Goal: Task Accomplishment & Management: Manage account settings

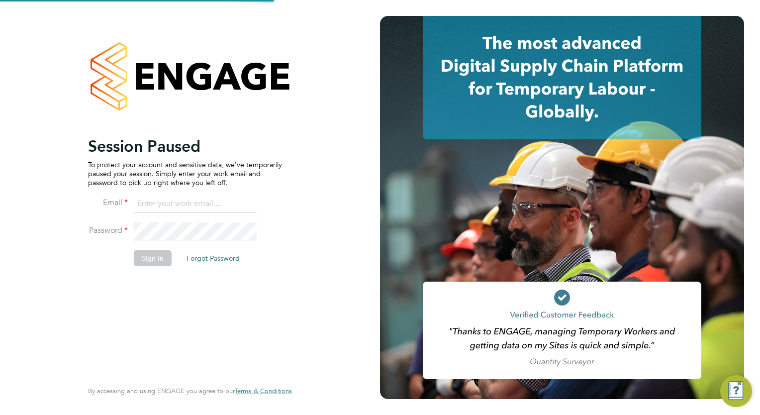
type input "wates@alliance-msp.co.uk"
type input "[EMAIL_ADDRESS][DOMAIN_NAME]"
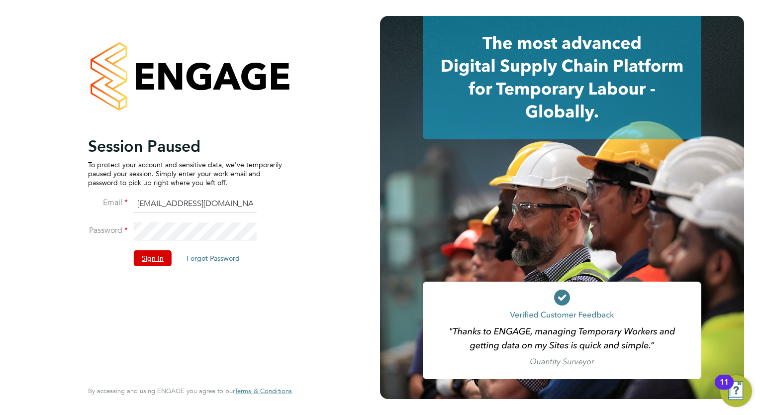
click at [139, 256] on button "Sign In" at bounding box center [153, 258] width 38 height 16
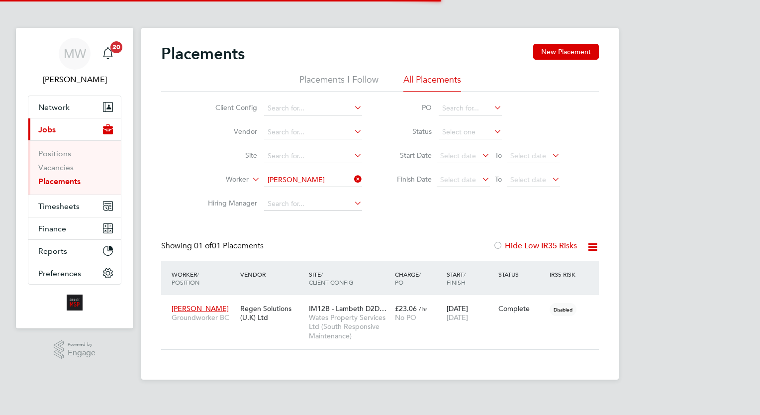
scroll to position [47, 87]
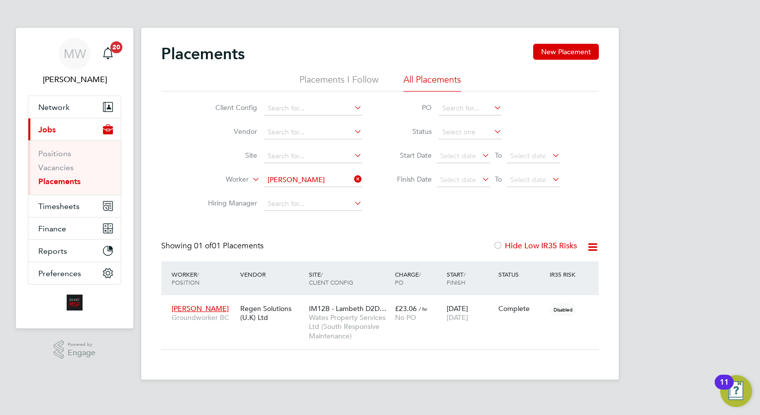
click at [70, 183] on link "Placements" at bounding box center [59, 181] width 42 height 9
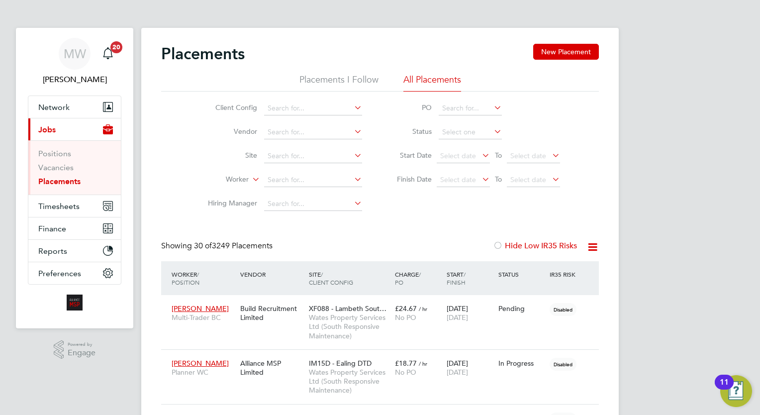
click at [310, 173] on li "Worker" at bounding box center [281, 180] width 187 height 24
click at [309, 197] on li "Hiring Manager" at bounding box center [281, 204] width 187 height 24
click at [314, 193] on li "Daniel T aylor" at bounding box center [328, 193] width 129 height 13
type input "Daniel Taylor"
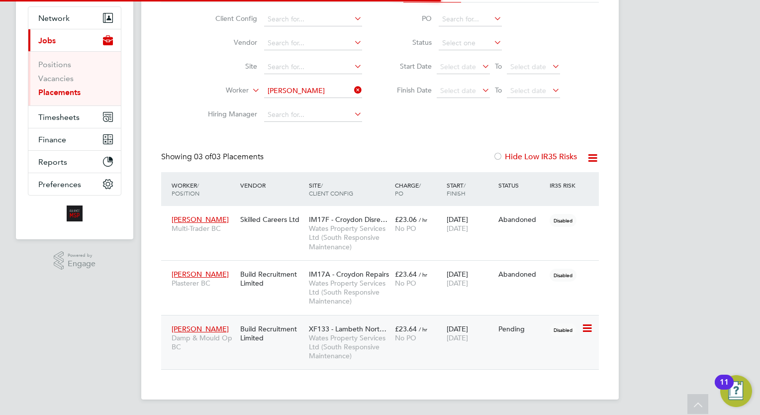
click at [405, 334] on span "No PO" at bounding box center [405, 337] width 21 height 9
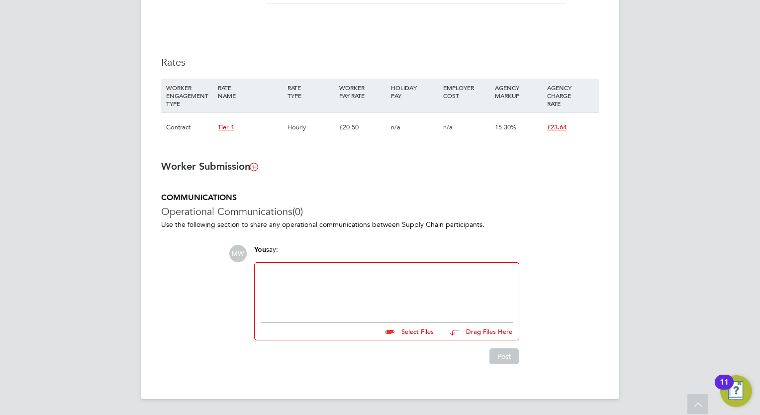
click at [350, 283] on div at bounding box center [387, 290] width 252 height 43
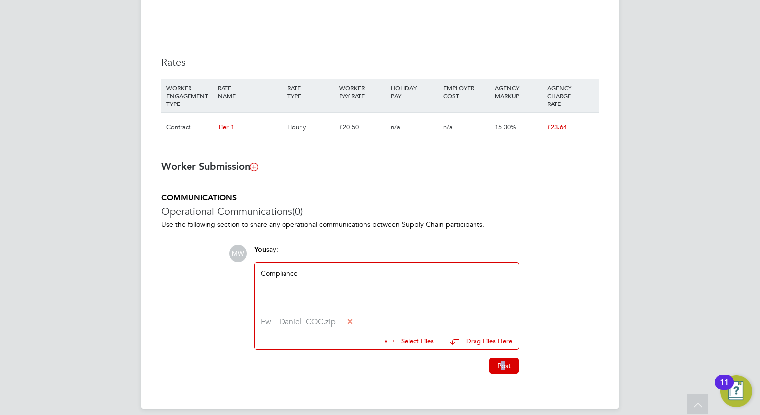
drag, startPoint x: 503, startPoint y: 375, endPoint x: 506, endPoint y: 351, distance: 24.6
click at [506, 349] on div "Fw__Daniel_COC.zip Select Files Drag Files Here" at bounding box center [387, 333] width 252 height 32
click at [507, 358] on button "Post" at bounding box center [504, 366] width 29 height 16
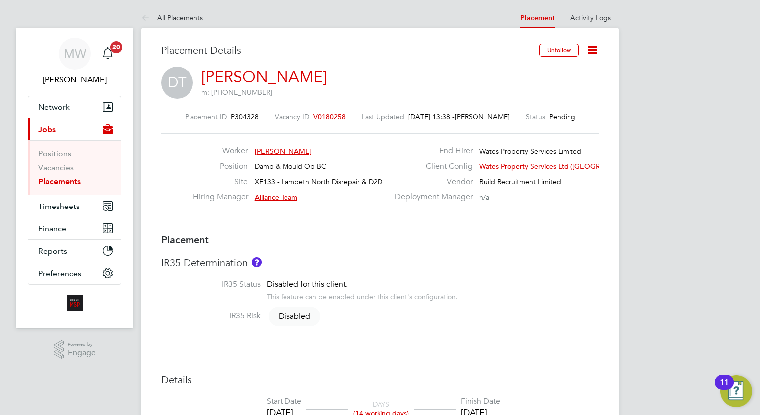
click at [74, 180] on link "Placements" at bounding box center [59, 181] width 42 height 9
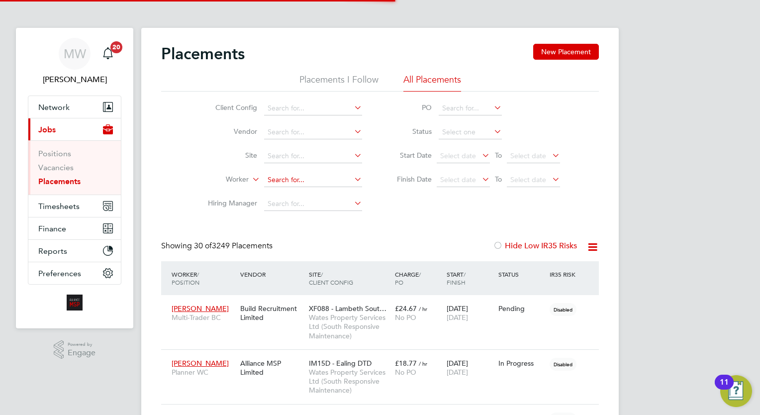
scroll to position [28, 69]
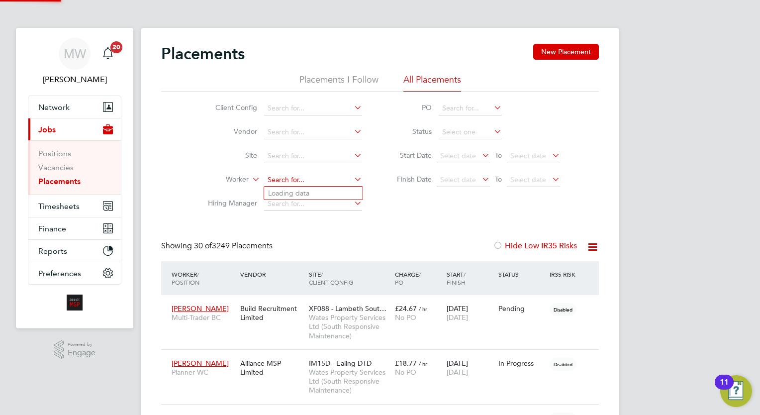
click at [295, 180] on input at bounding box center [313, 180] width 98 height 14
type input "neha"
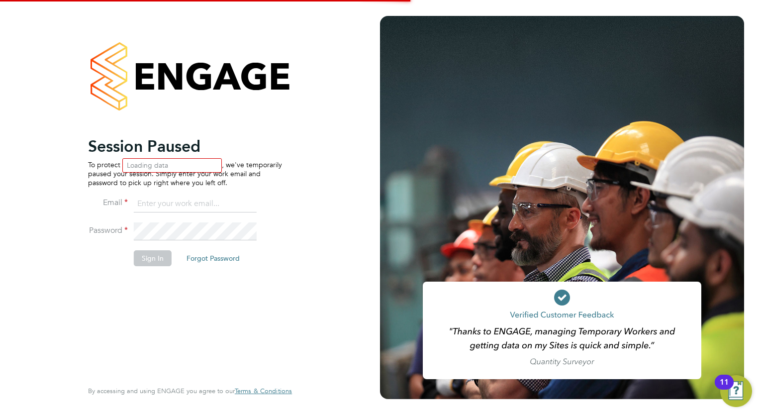
click at [457, 223] on div at bounding box center [562, 207] width 364 height 383
click at [143, 260] on button "Sign In" at bounding box center [153, 258] width 38 height 16
type input "megan.westlotorn@alliancemsp.co.uk"
click at [173, 260] on li "Sign In Forgot Password" at bounding box center [185, 263] width 194 height 26
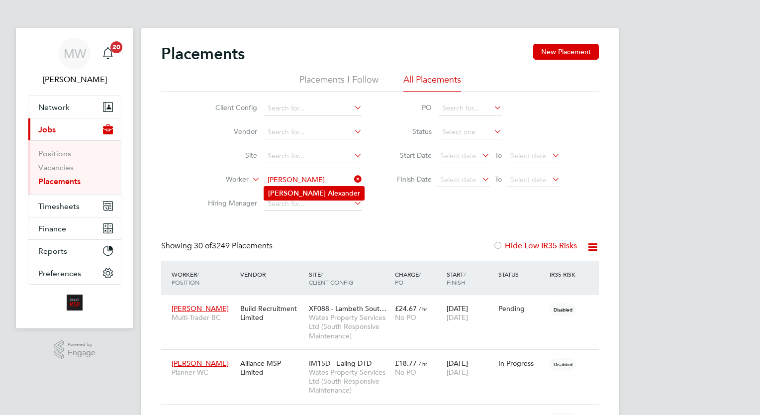
click at [320, 191] on li "[PERSON_NAME]" at bounding box center [314, 193] width 100 height 13
type input "[PERSON_NAME]"
click at [358, 214] on li "Hiring Manager" at bounding box center [281, 204] width 187 height 24
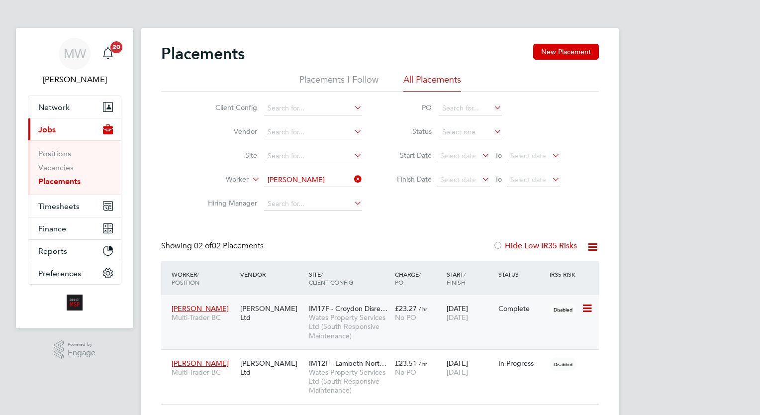
scroll to position [34, 0]
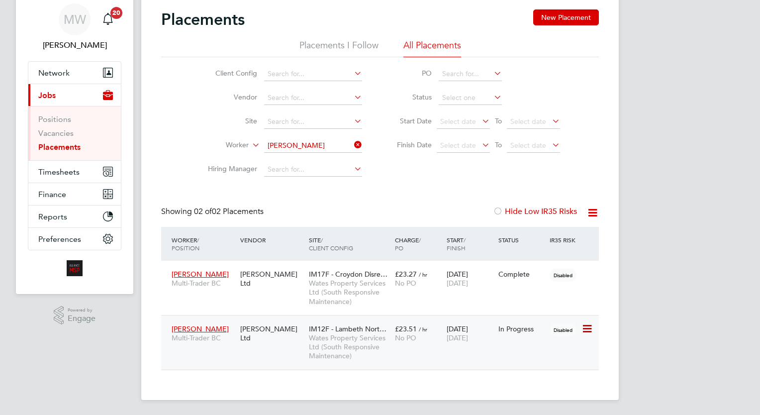
click at [477, 332] on div "[DATE] [DATE]" at bounding box center [470, 333] width 52 height 28
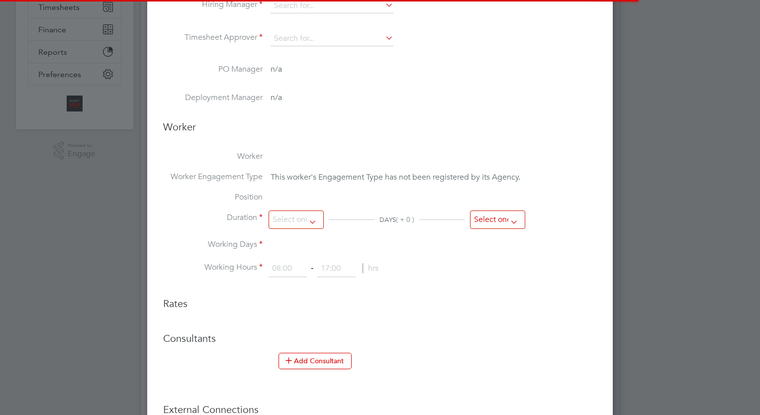
click at [508, 214] on input at bounding box center [497, 219] width 55 height 18
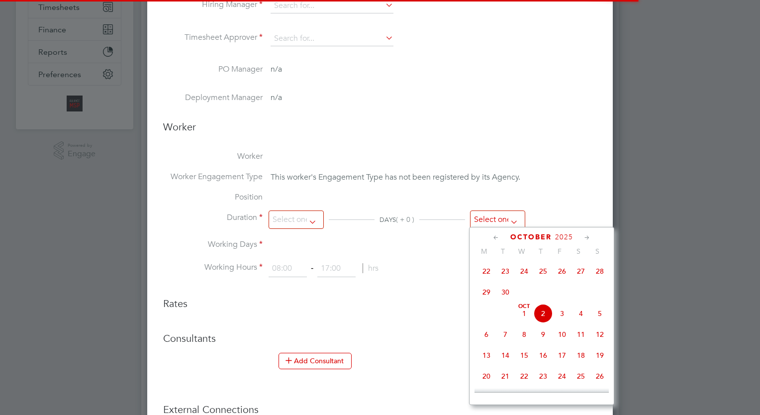
type input "Alliance Team"
type input "13 Jan 2025"
type input "17 Oct 2025"
type input "08:00"
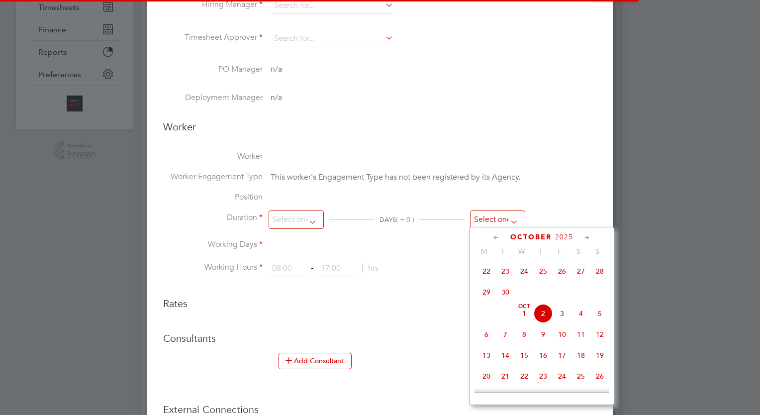
type input "17:00"
type input "07149"
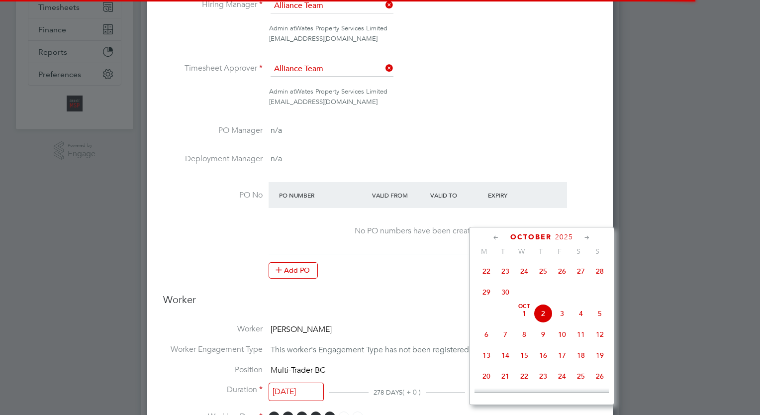
click at [494, 235] on icon at bounding box center [496, 237] width 9 height 11
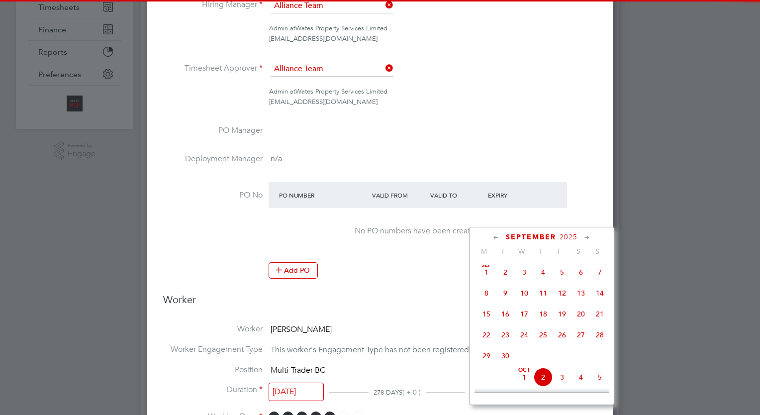
click at [489, 354] on span "29" at bounding box center [486, 355] width 19 height 19
type input "29 Sep 2025"
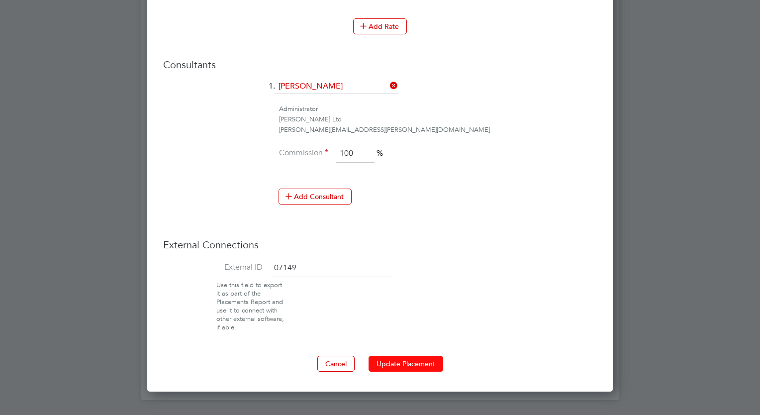
click at [431, 360] on button "Update Placement" at bounding box center [406, 364] width 75 height 16
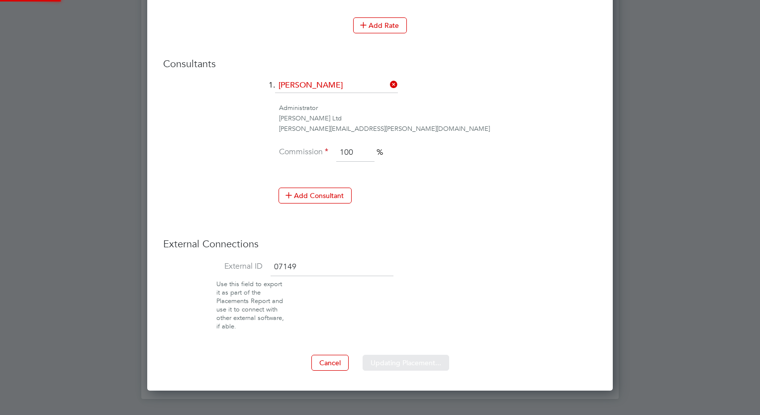
click at [736, 232] on div at bounding box center [380, 207] width 760 height 415
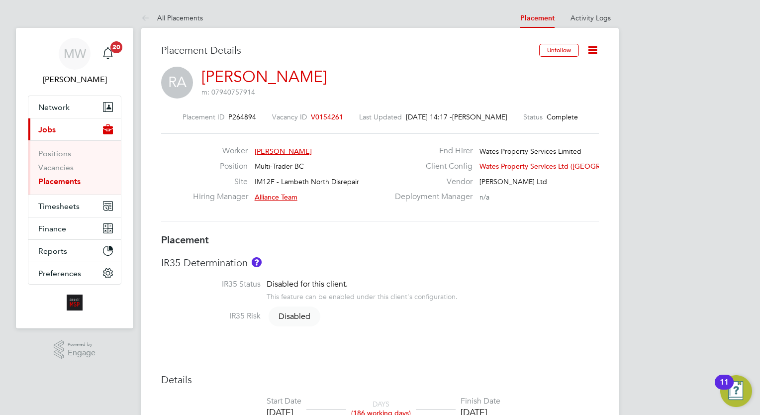
click at [56, 174] on li "Vacancies" at bounding box center [75, 170] width 75 height 14
click at [58, 180] on link "Placements" at bounding box center [59, 181] width 42 height 9
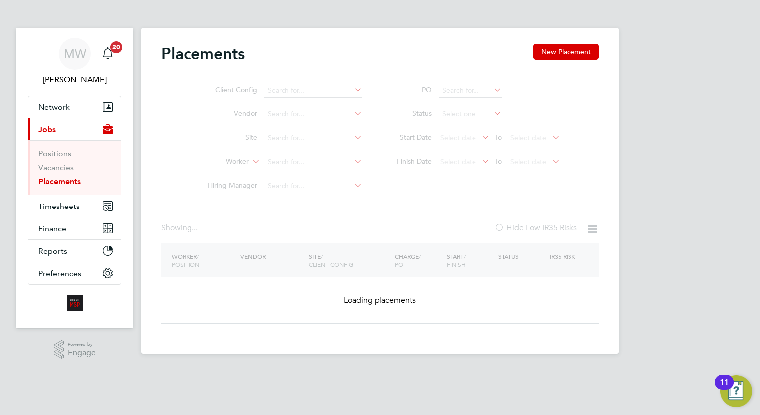
click at [297, 162] on ul "Client Config Vendor Site Worker Hiring Manager" at bounding box center [281, 138] width 187 height 119
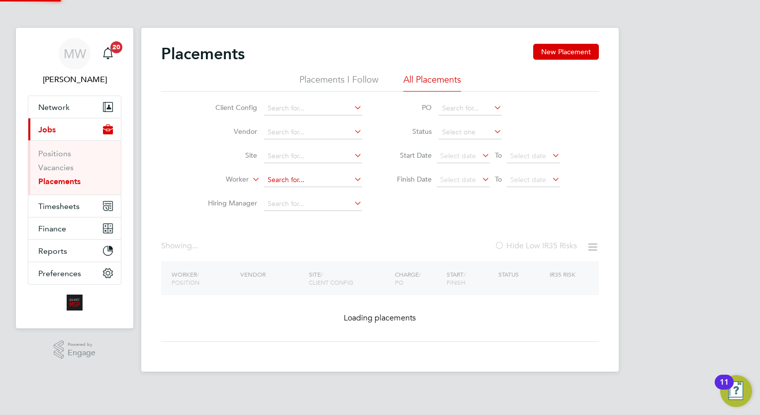
click at [310, 178] on input at bounding box center [313, 180] width 98 height 14
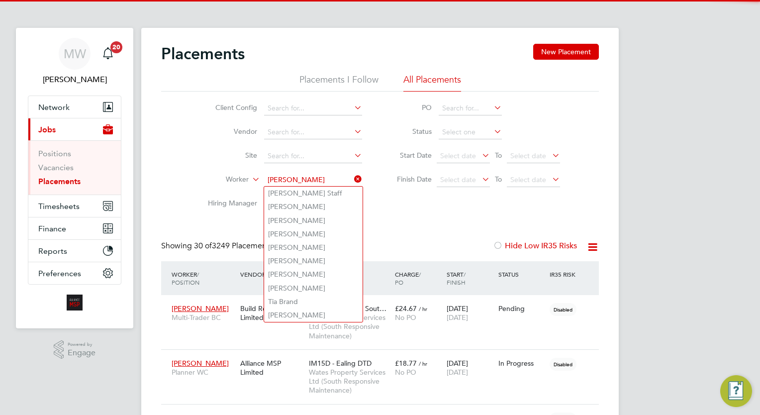
scroll to position [28, 69]
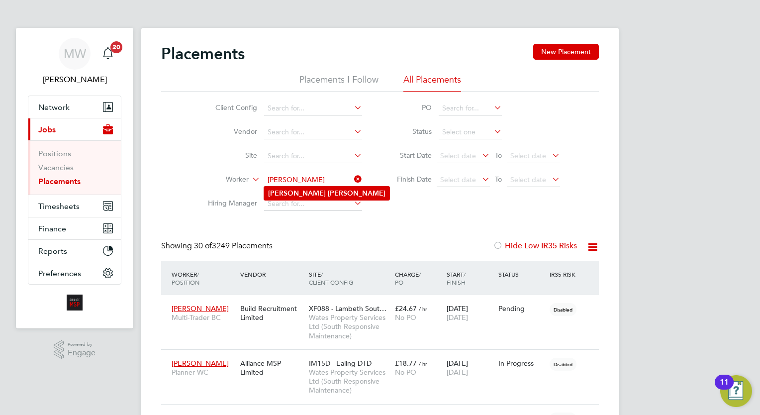
click at [328, 193] on b "Tomlinson" at bounding box center [357, 193] width 58 height 8
type input "[PERSON_NAME]"
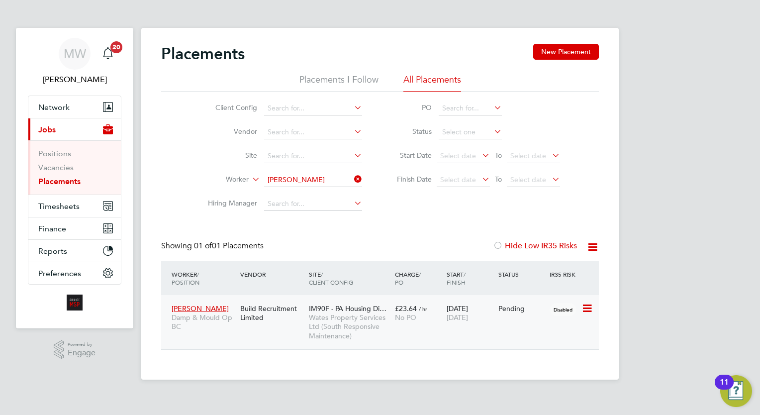
click at [406, 316] on span "No PO" at bounding box center [405, 317] width 21 height 9
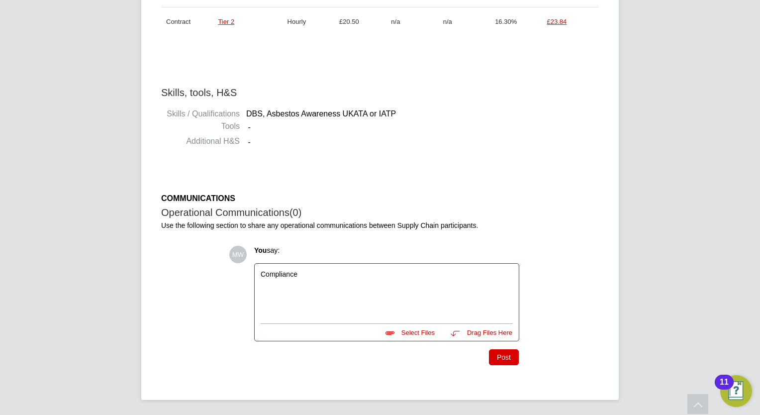
click at [409, 328] on input "file" at bounding box center [438, 331] width 149 height 14
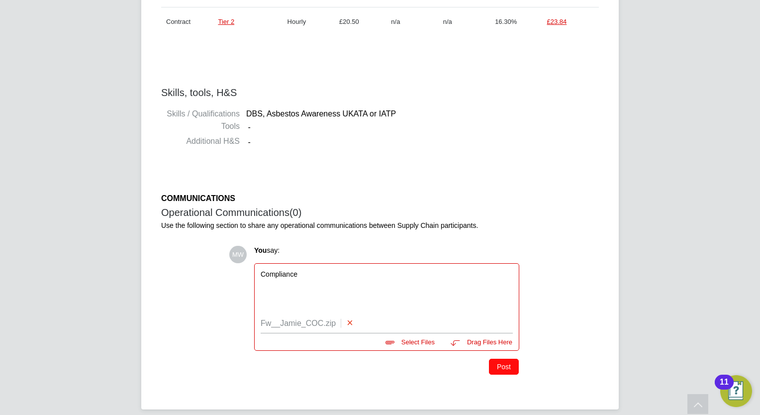
click at [500, 369] on button "Post" at bounding box center [504, 367] width 30 height 16
click at [583, 139] on li "Additional H&S -" at bounding box center [380, 143] width 438 height 15
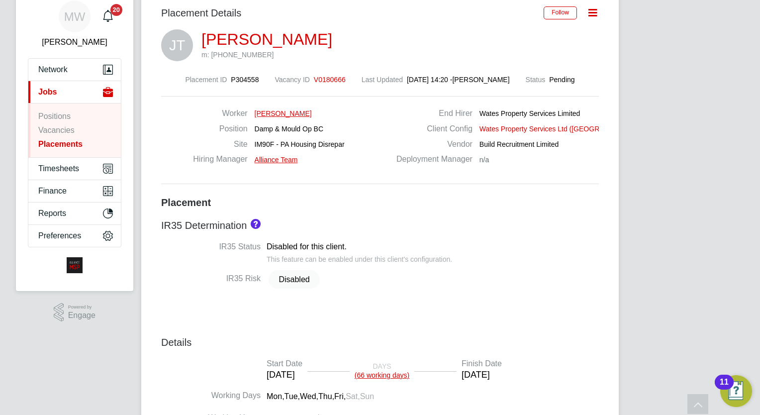
scroll to position [28, 0]
